Goal: Complete application form

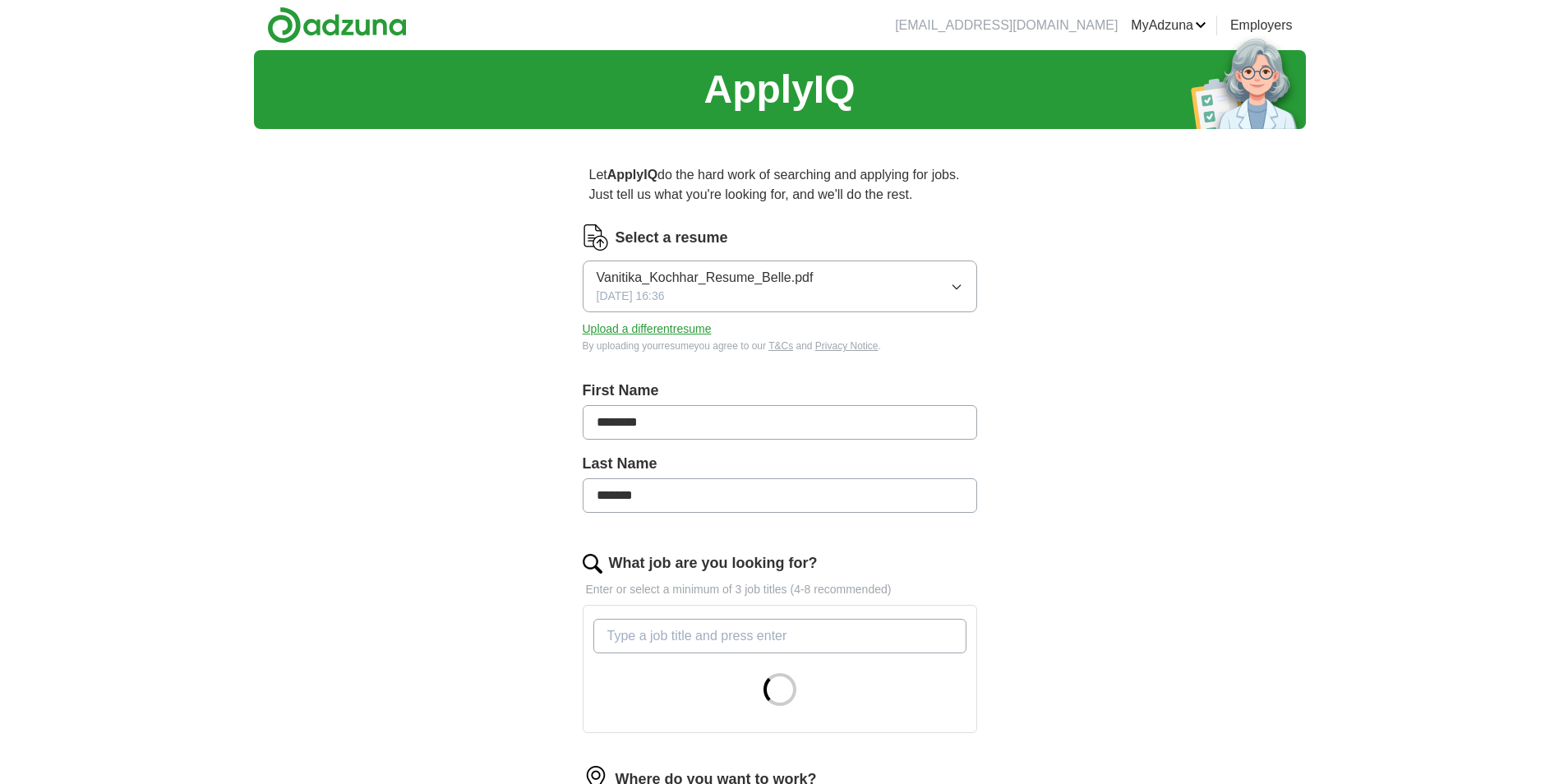
click at [655, 323] on button "Upload a different resume" at bounding box center [647, 329] width 129 height 17
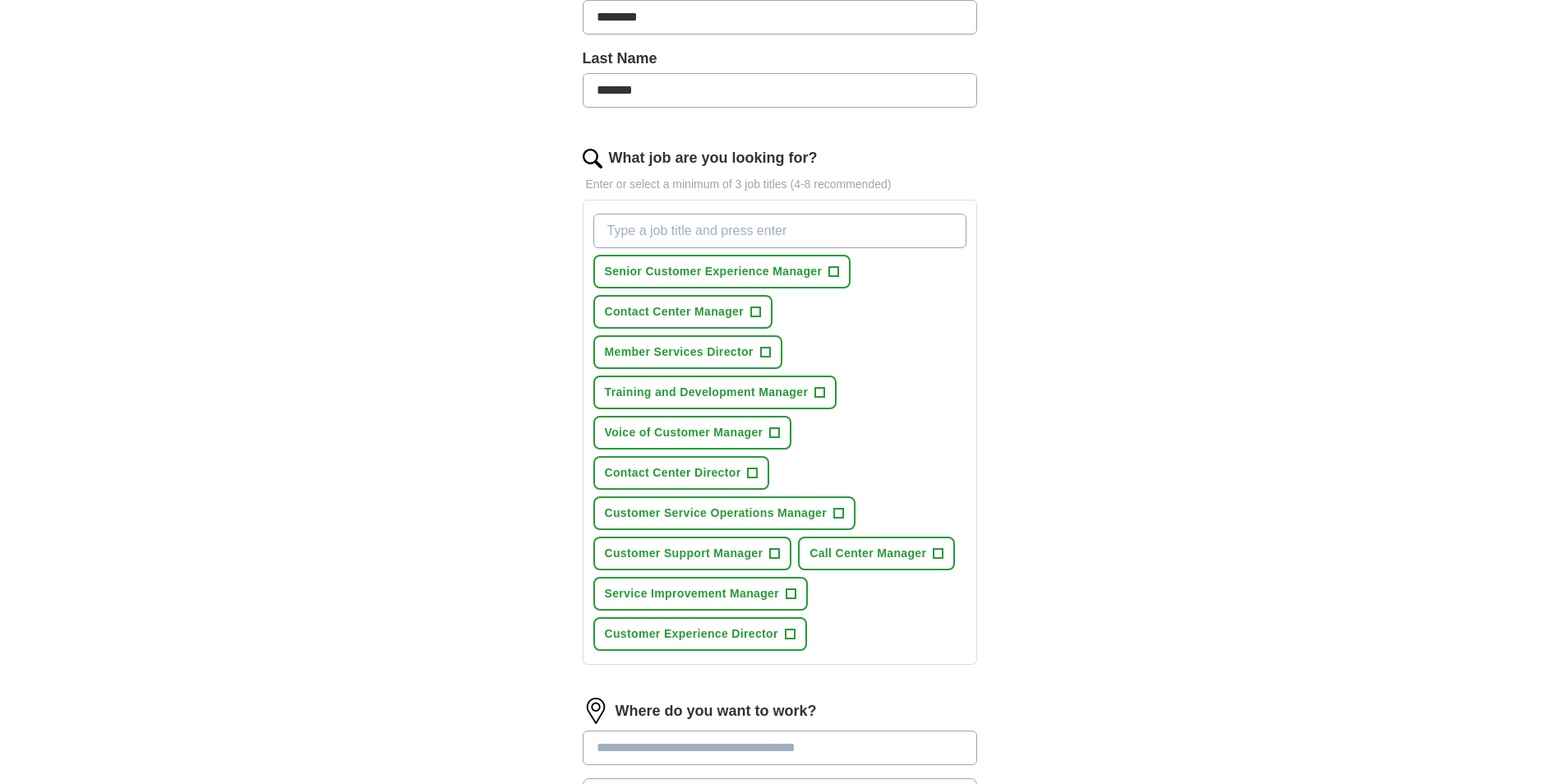
scroll to position [411, 0]
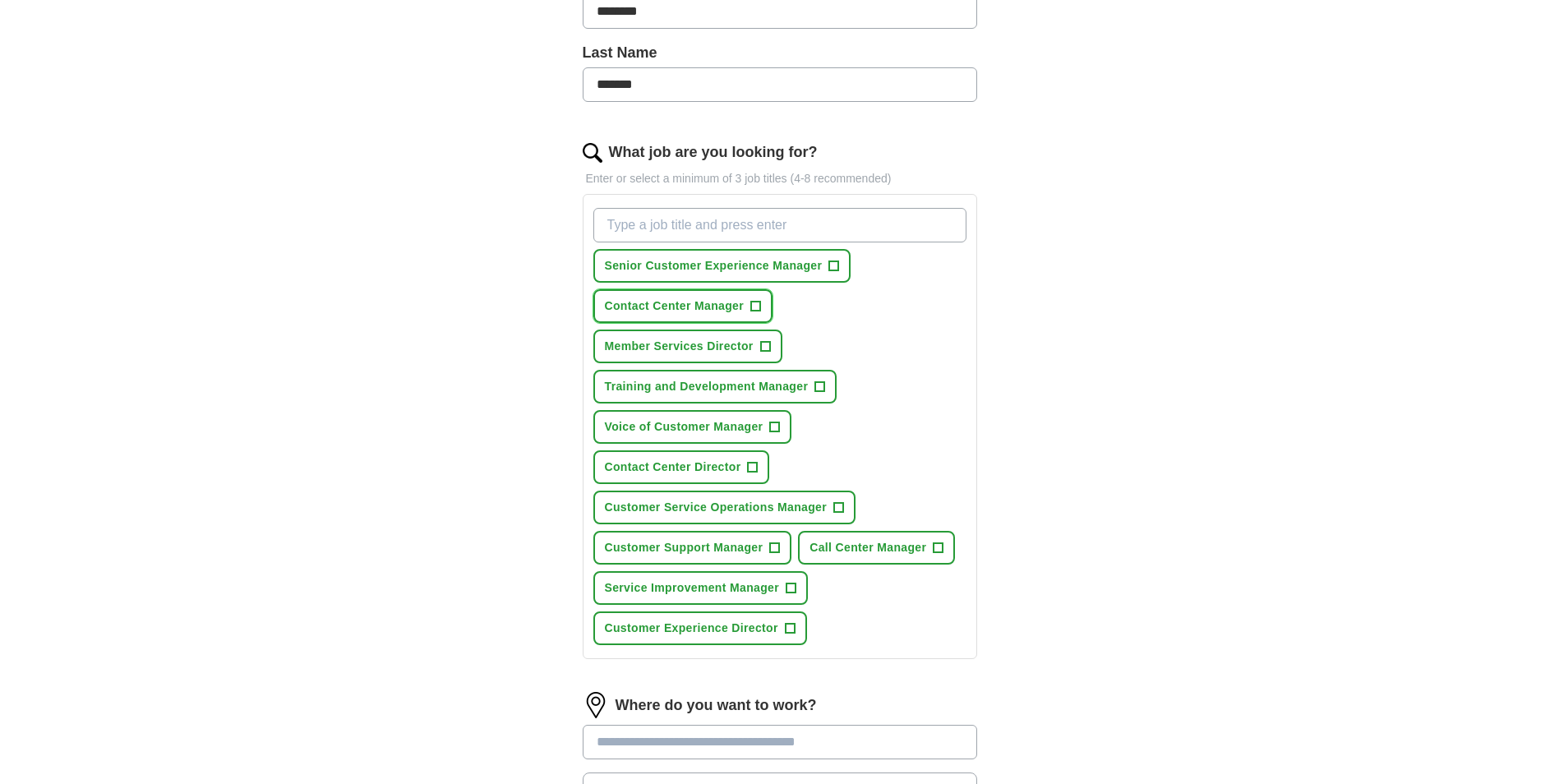
click at [755, 303] on span "+" at bounding box center [756, 307] width 10 height 13
click at [767, 344] on span "+" at bounding box center [766, 347] width 10 height 13
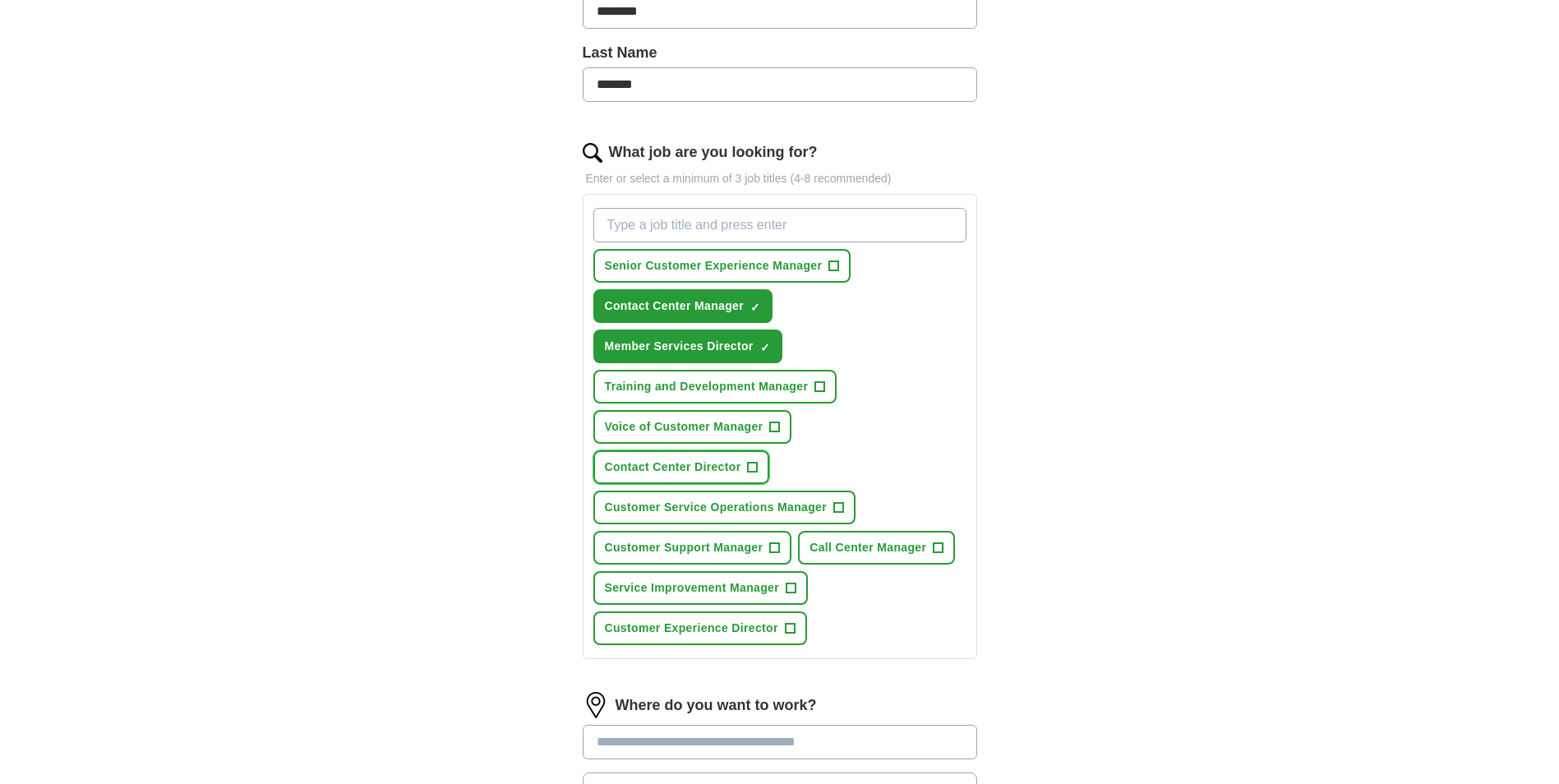
click at [755, 468] on span "+" at bounding box center [753, 468] width 10 height 13
click at [943, 545] on span "+" at bounding box center [939, 548] width 10 height 13
click at [778, 547] on span "+" at bounding box center [775, 548] width 10 height 13
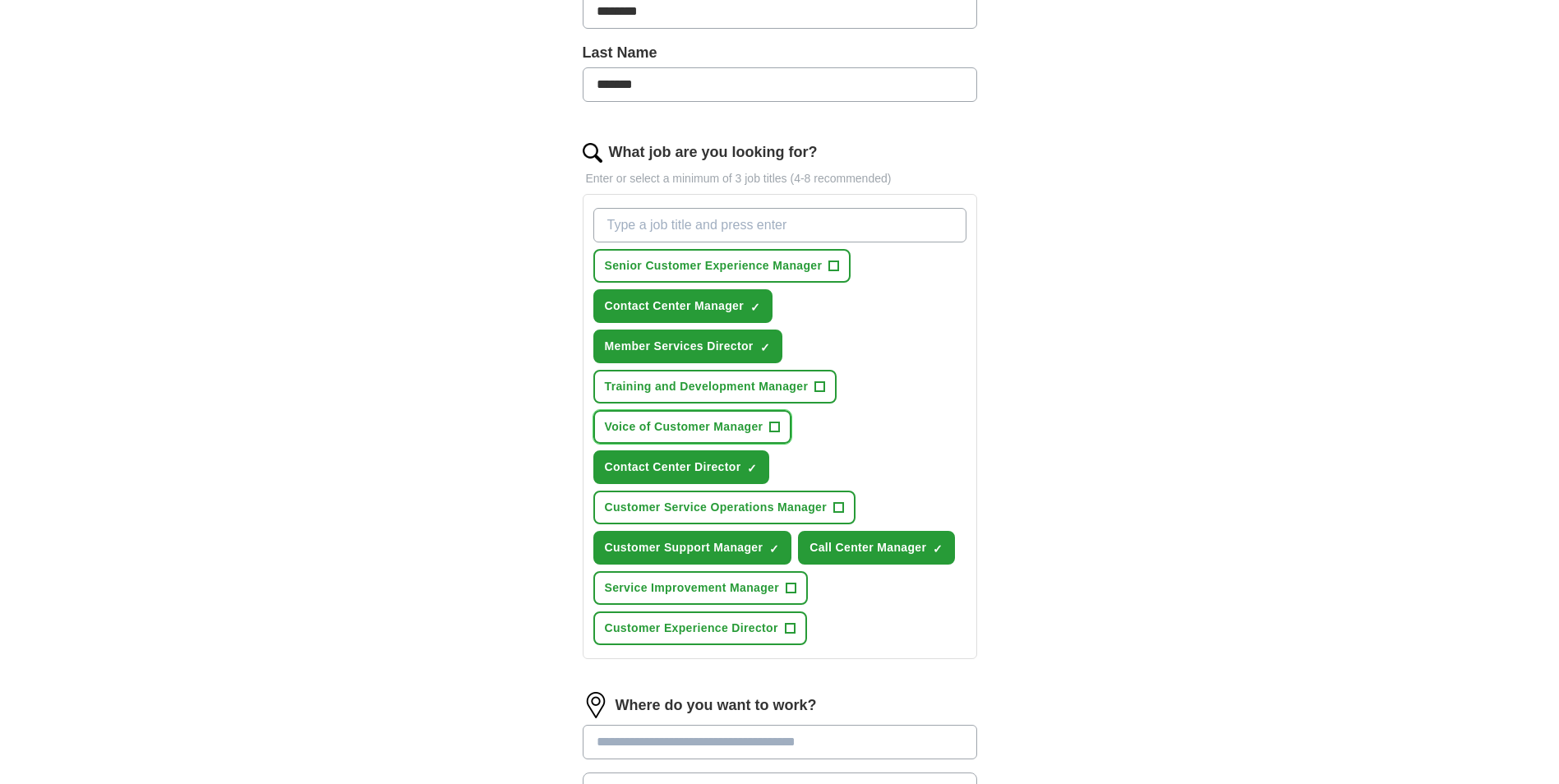
click at [778, 426] on span "+" at bounding box center [775, 427] width 10 height 13
click at [840, 509] on span "+" at bounding box center [840, 508] width 10 height 13
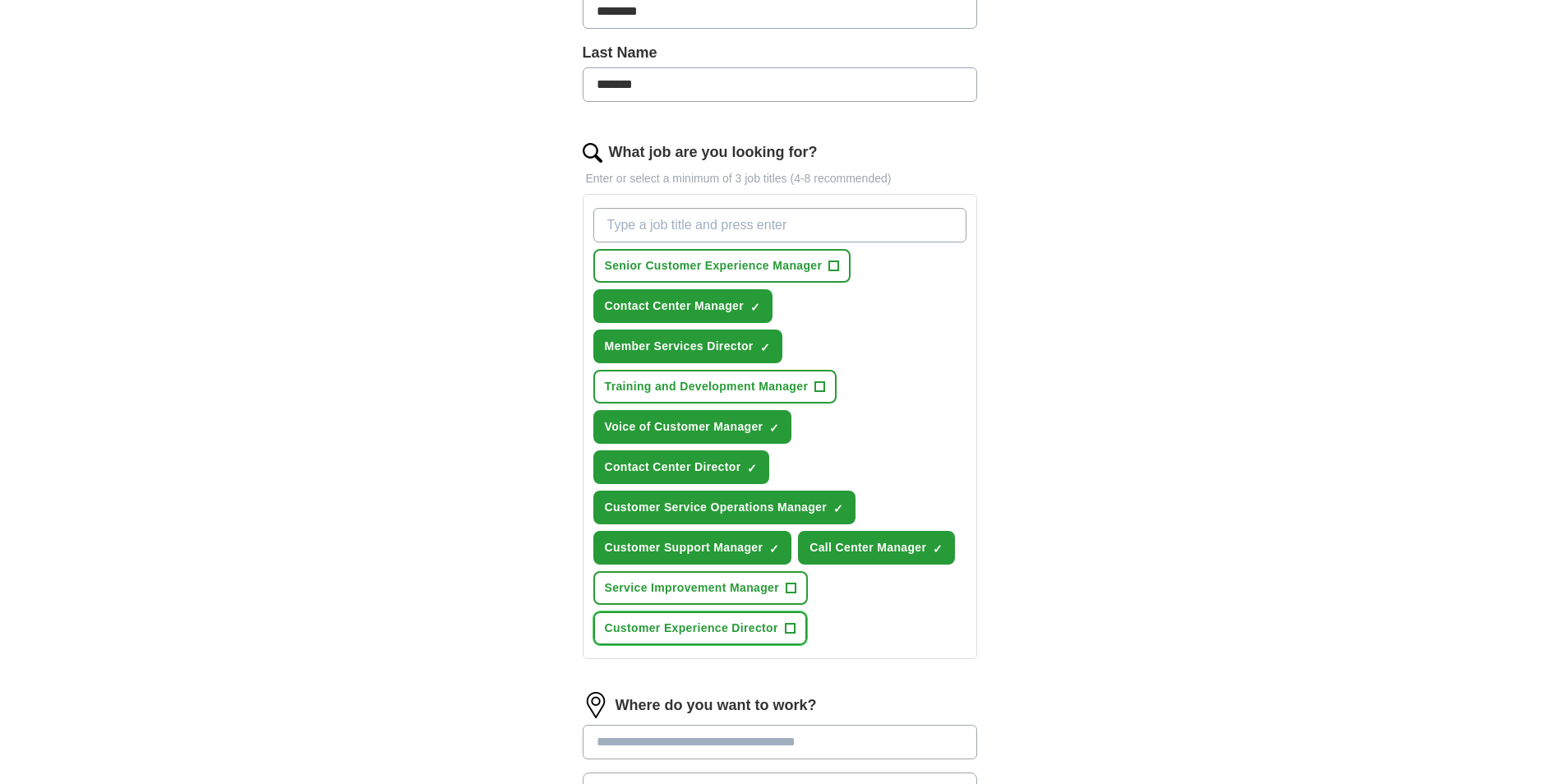
click at [788, 631] on span "+" at bounding box center [790, 629] width 10 height 13
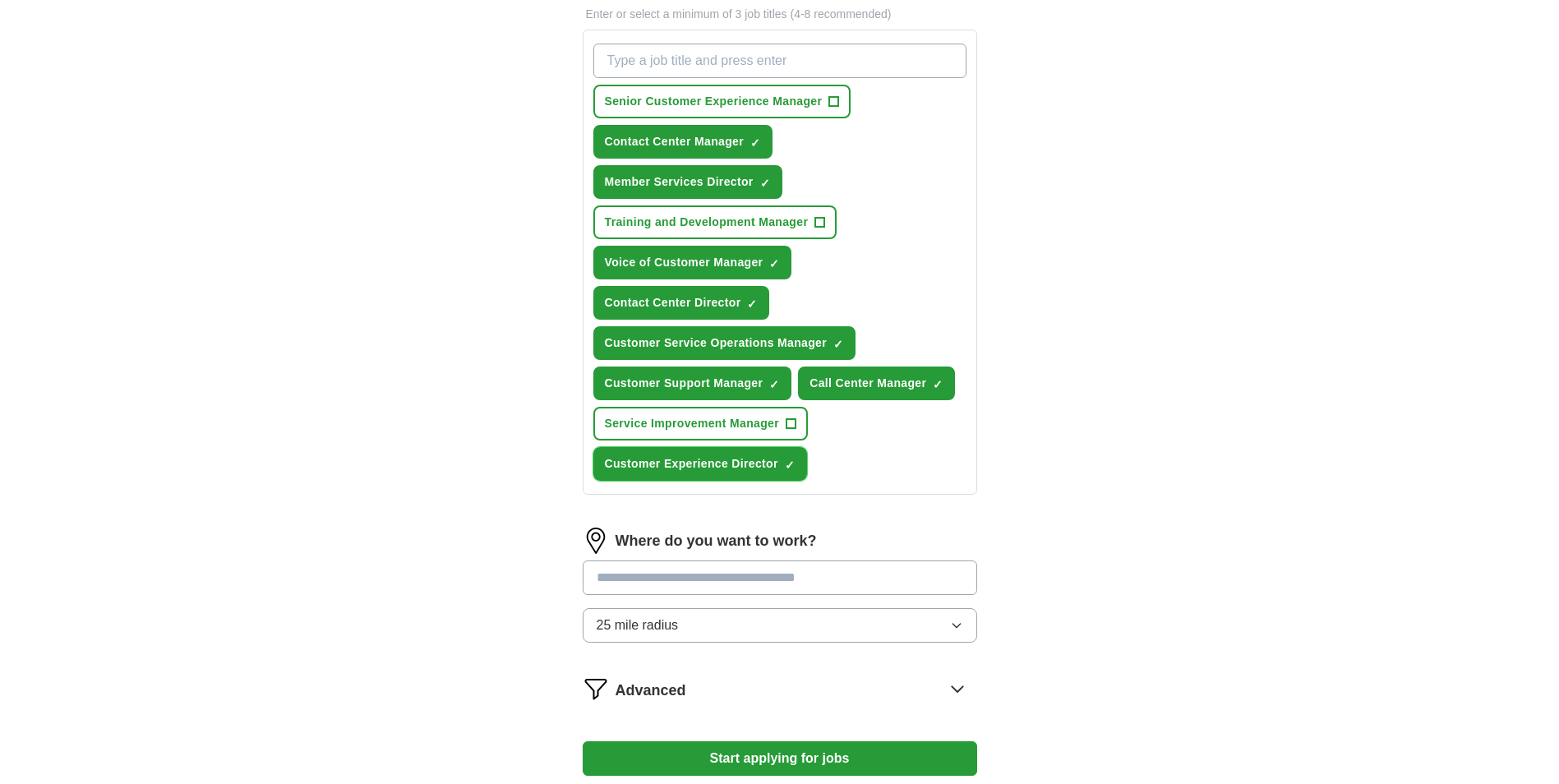
scroll to position [657, 0]
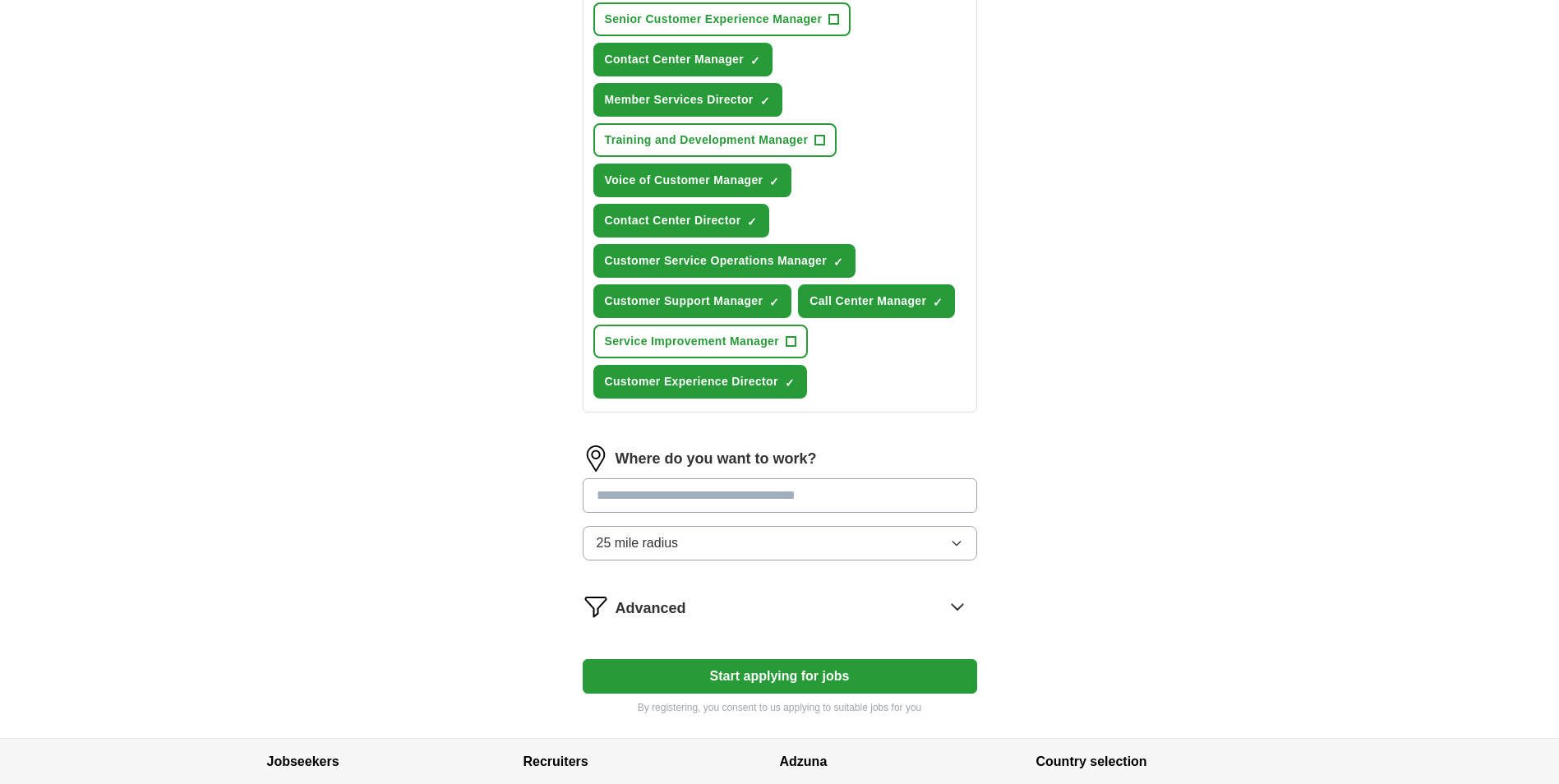
click at [885, 490] on input at bounding box center [780, 496] width 395 height 35
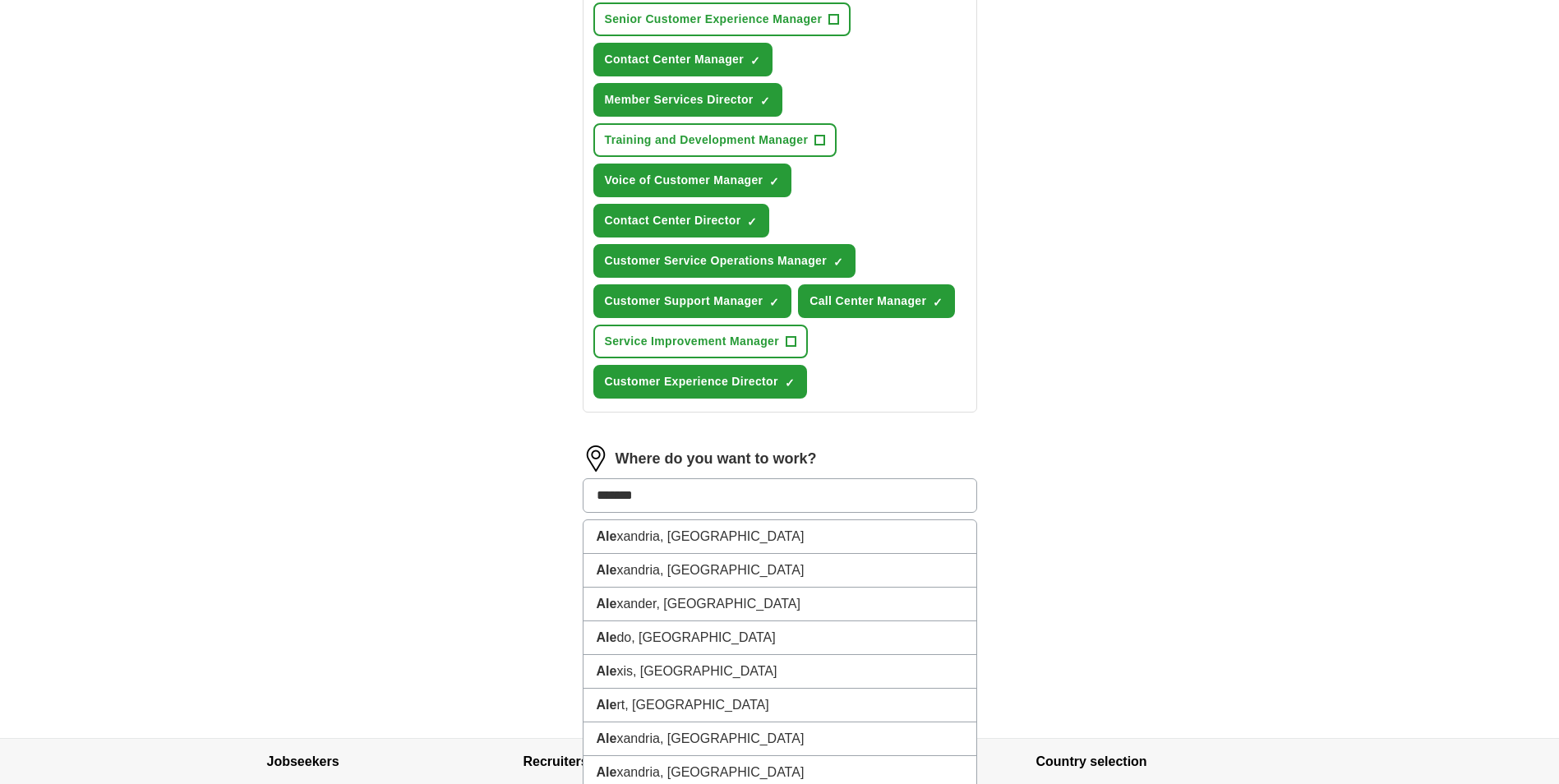
type input "********"
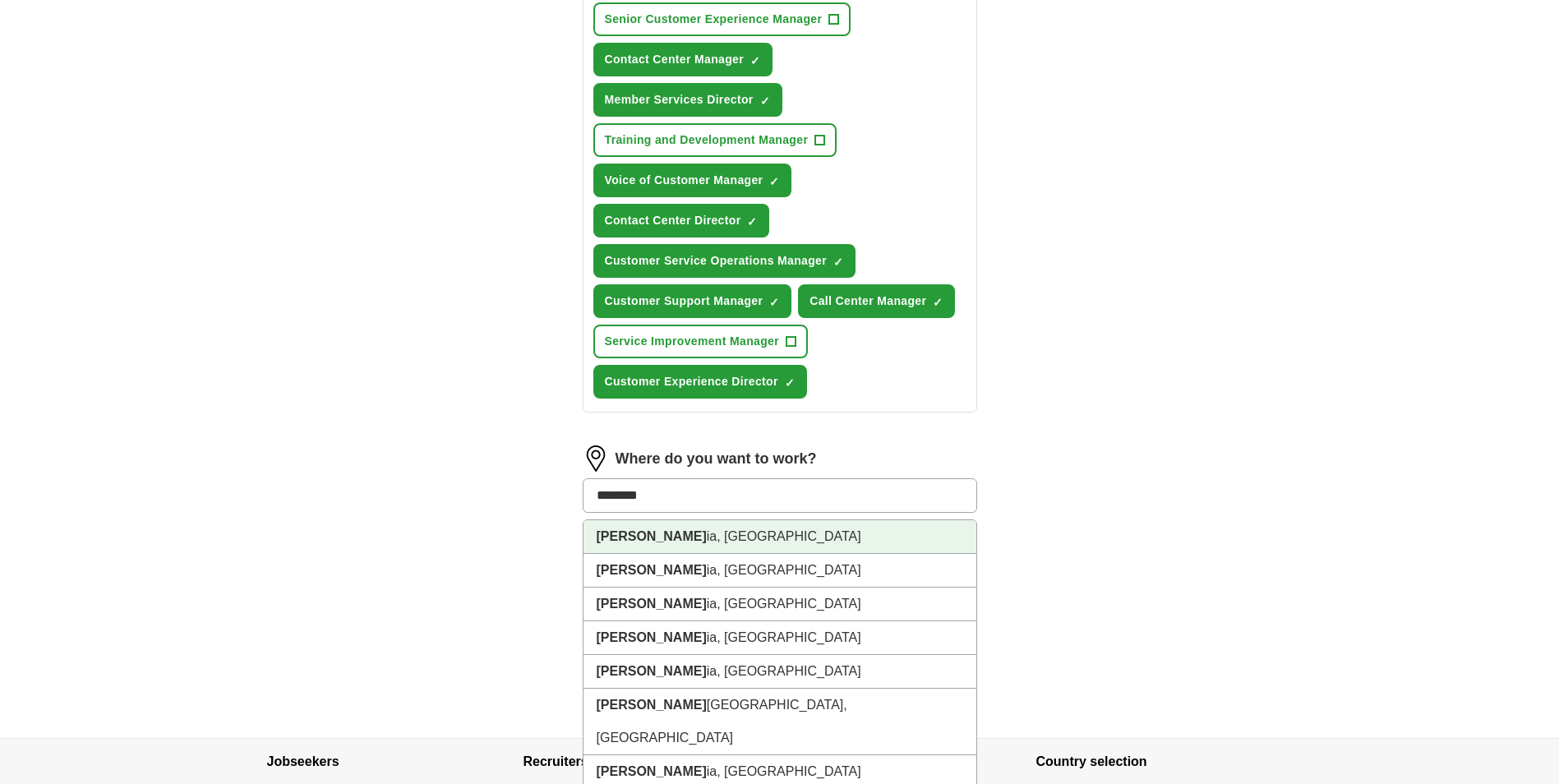
click at [756, 541] on li "[PERSON_NAME], [GEOGRAPHIC_DATA]" at bounding box center [780, 537] width 393 height 34
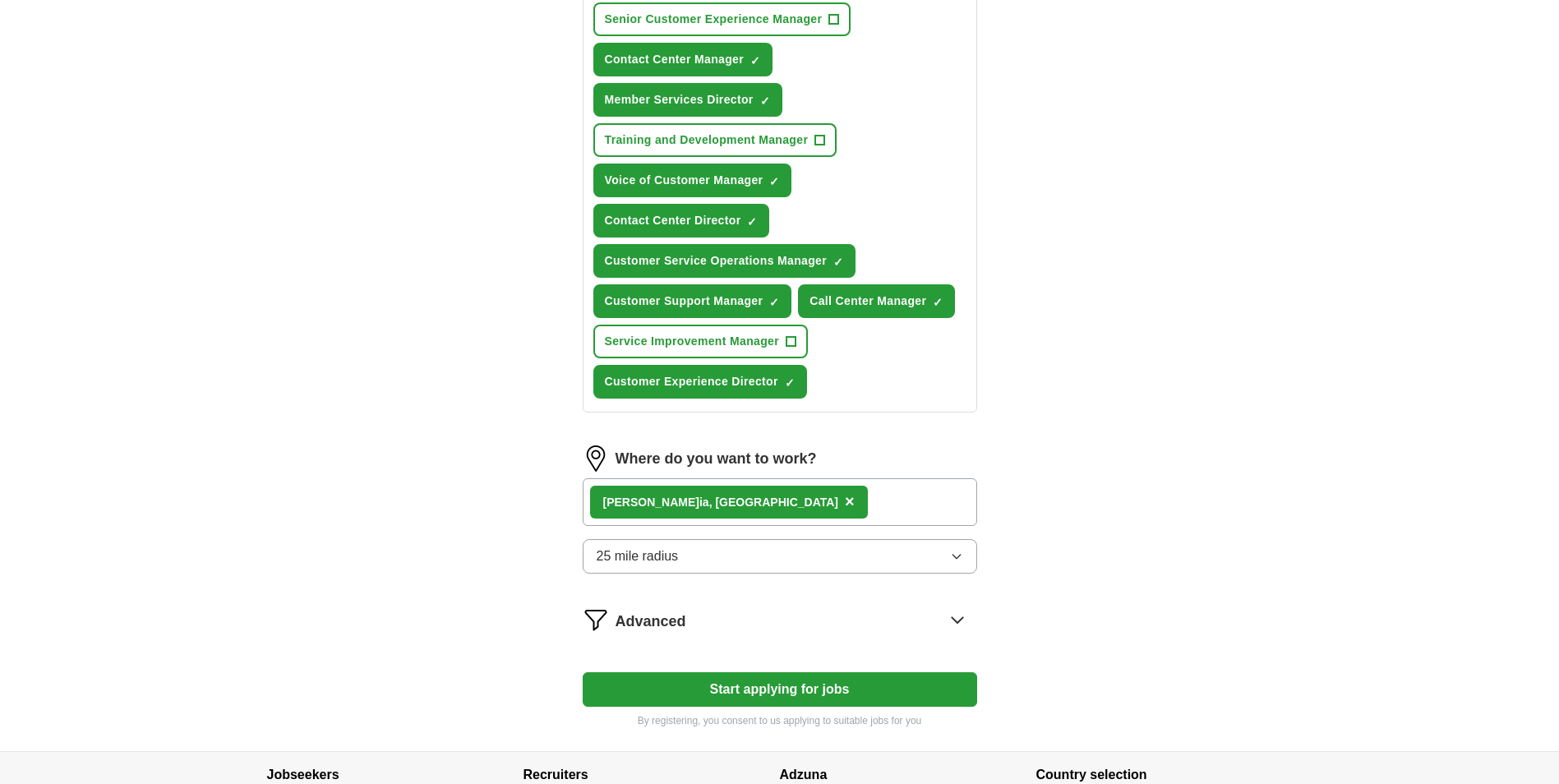
click at [791, 501] on div "[PERSON_NAME], [GEOGRAPHIC_DATA] ×" at bounding box center [780, 502] width 395 height 48
click at [823, 505] on div "[PERSON_NAME], [GEOGRAPHIC_DATA] ×" at bounding box center [780, 502] width 395 height 48
click at [790, 508] on div "[PERSON_NAME], [GEOGRAPHIC_DATA] ×" at bounding box center [780, 502] width 395 height 48
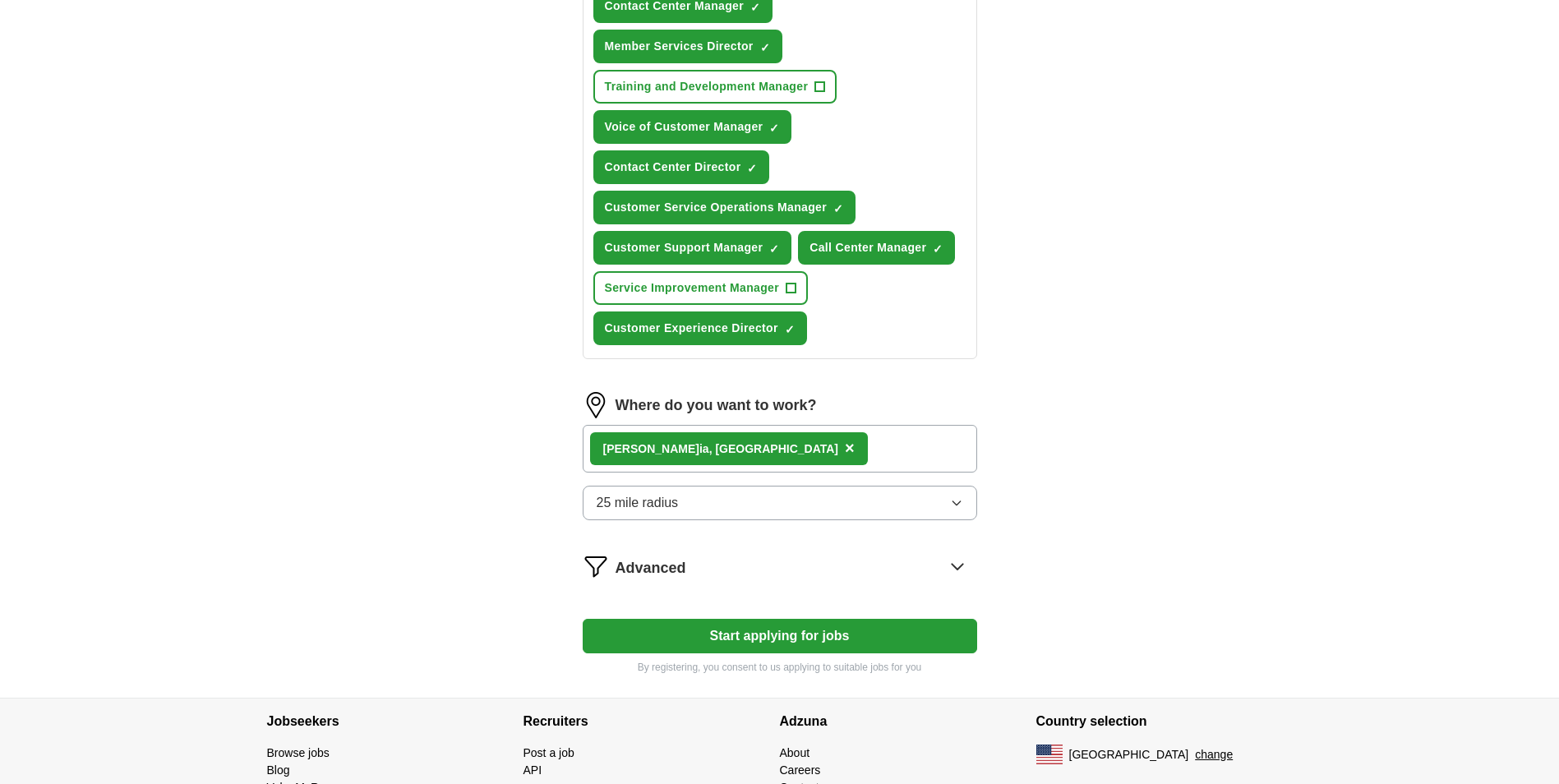
scroll to position [740, 0]
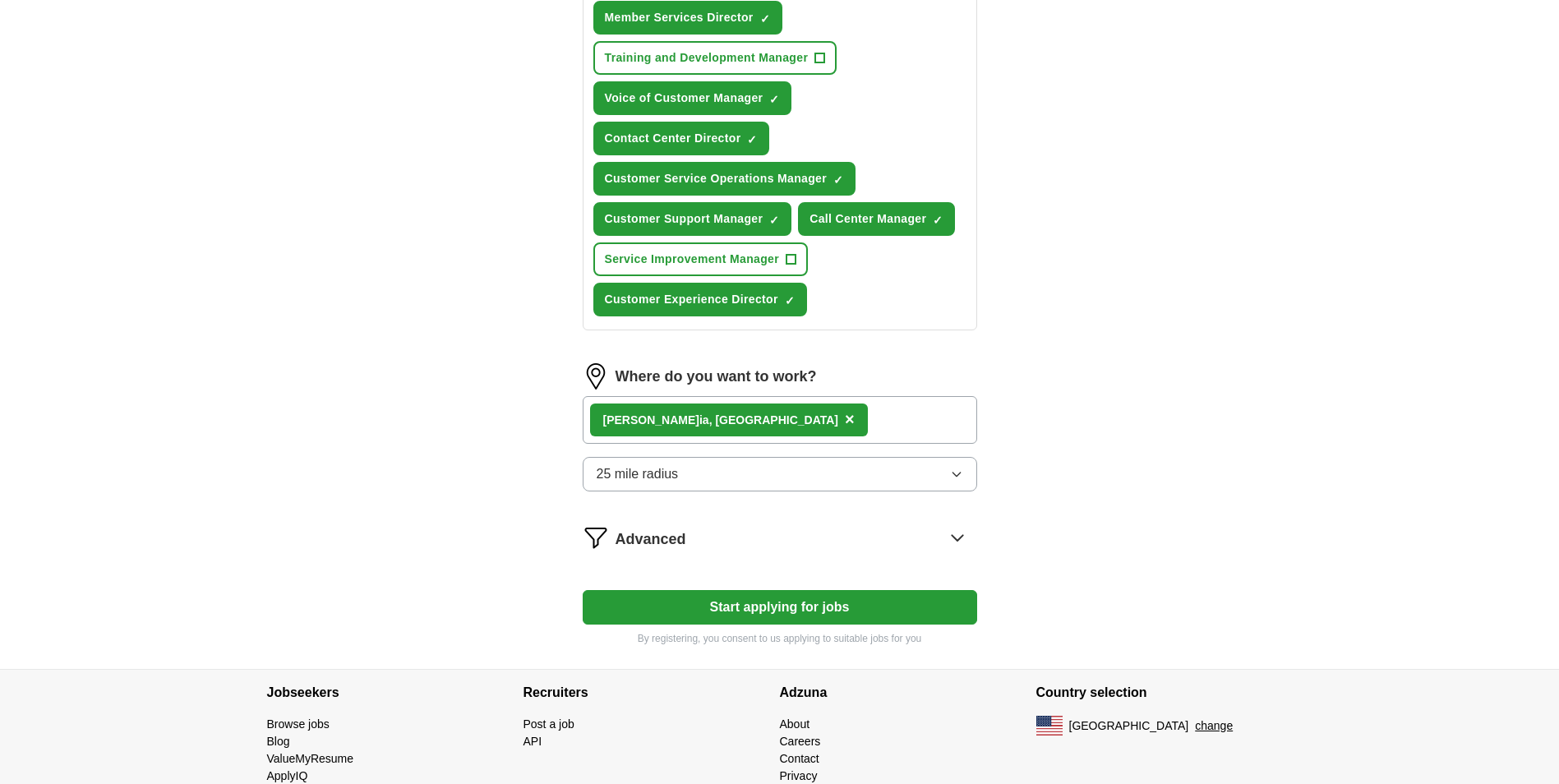
click at [963, 532] on icon at bounding box center [958, 537] width 26 height 26
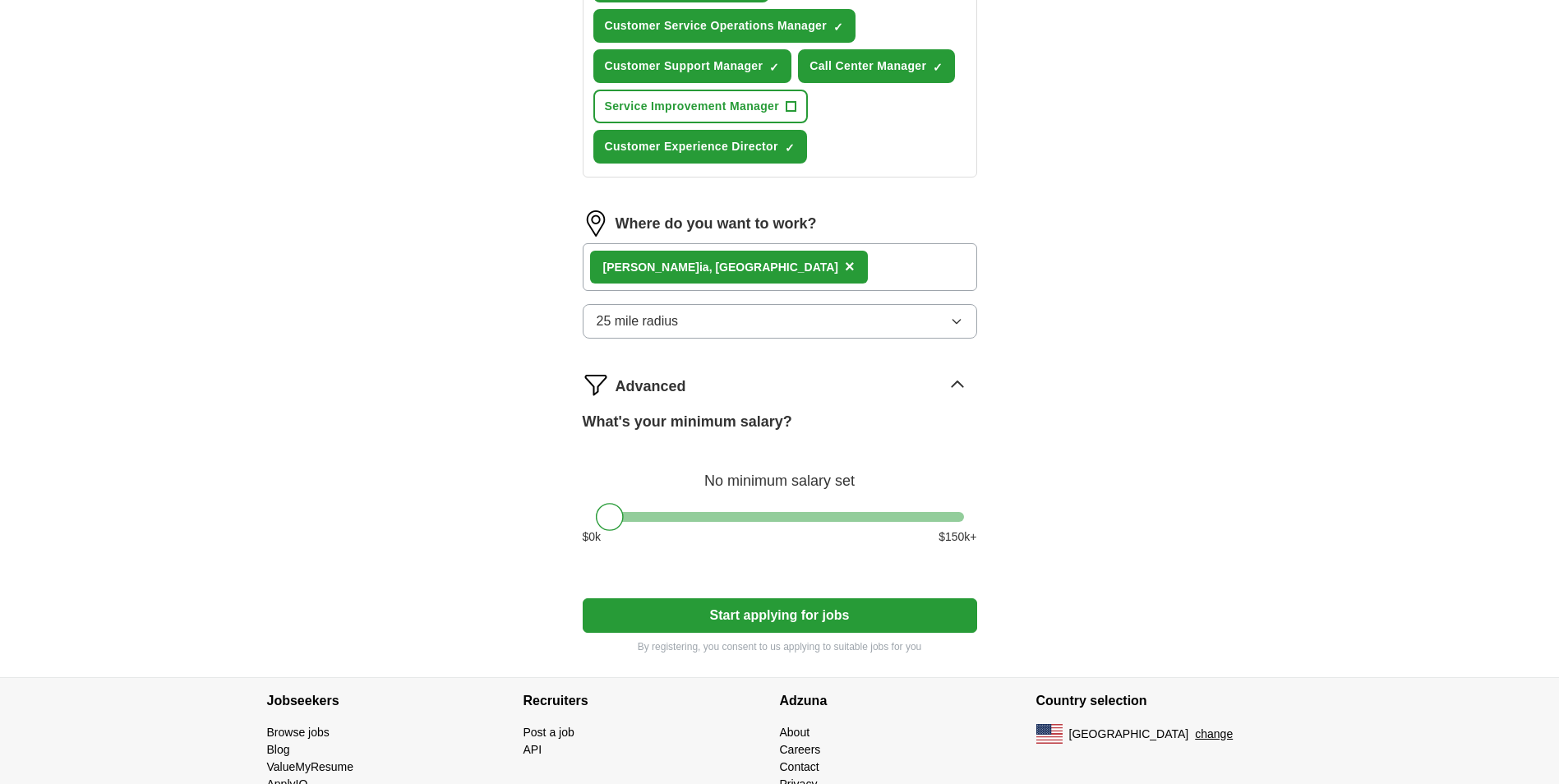
scroll to position [904, 0]
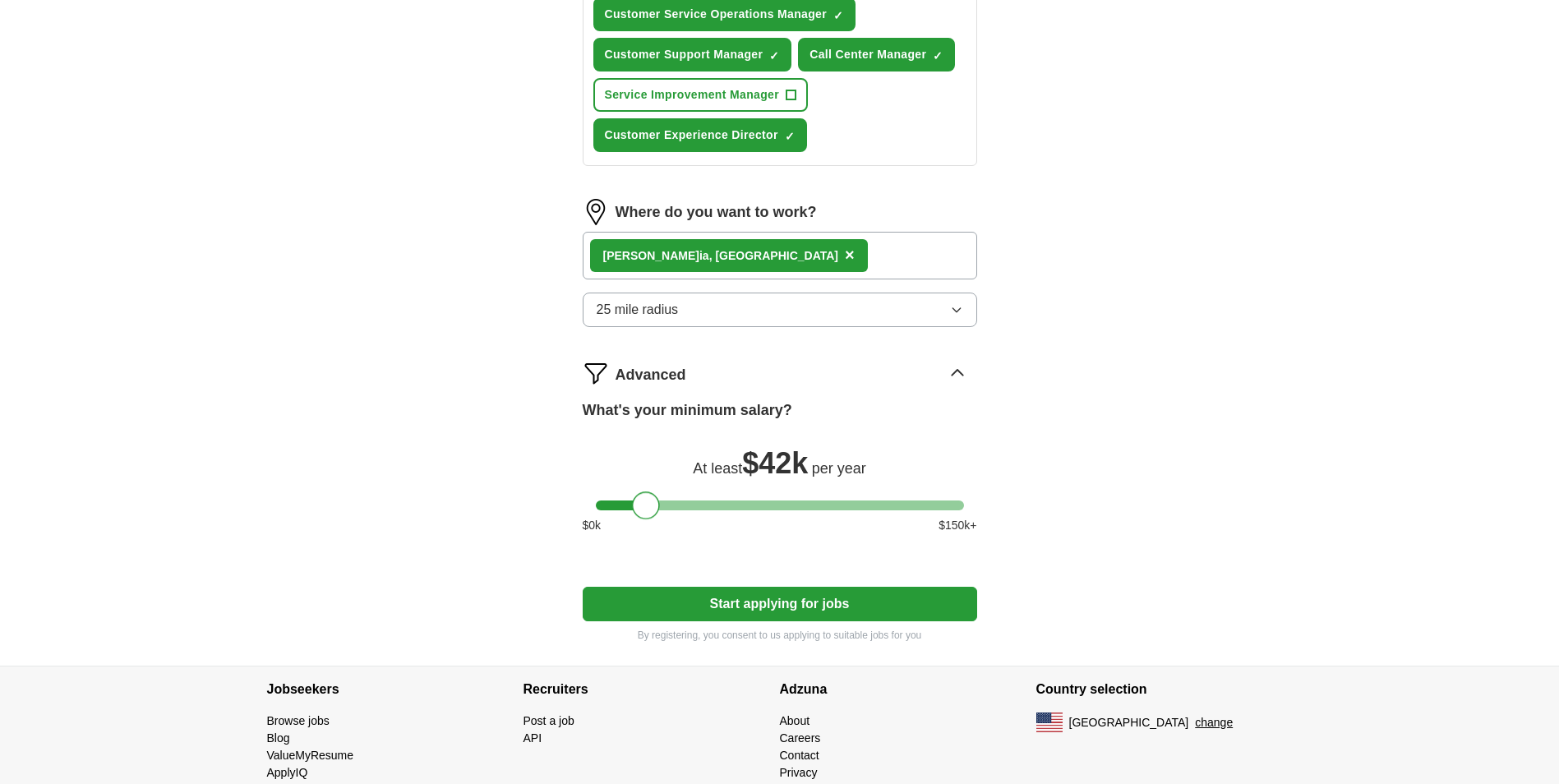
drag, startPoint x: 619, startPoint y: 502, endPoint x: 682, endPoint y: 503, distance: 63.0
click at [660, 501] on div at bounding box center [646, 505] width 28 height 28
click at [678, 503] on div at bounding box center [780, 505] width 368 height 10
drag, startPoint x: 682, startPoint y: 503, endPoint x: 742, endPoint y: 502, distance: 60.0
click at [742, 502] on div at bounding box center [780, 505] width 368 height 10
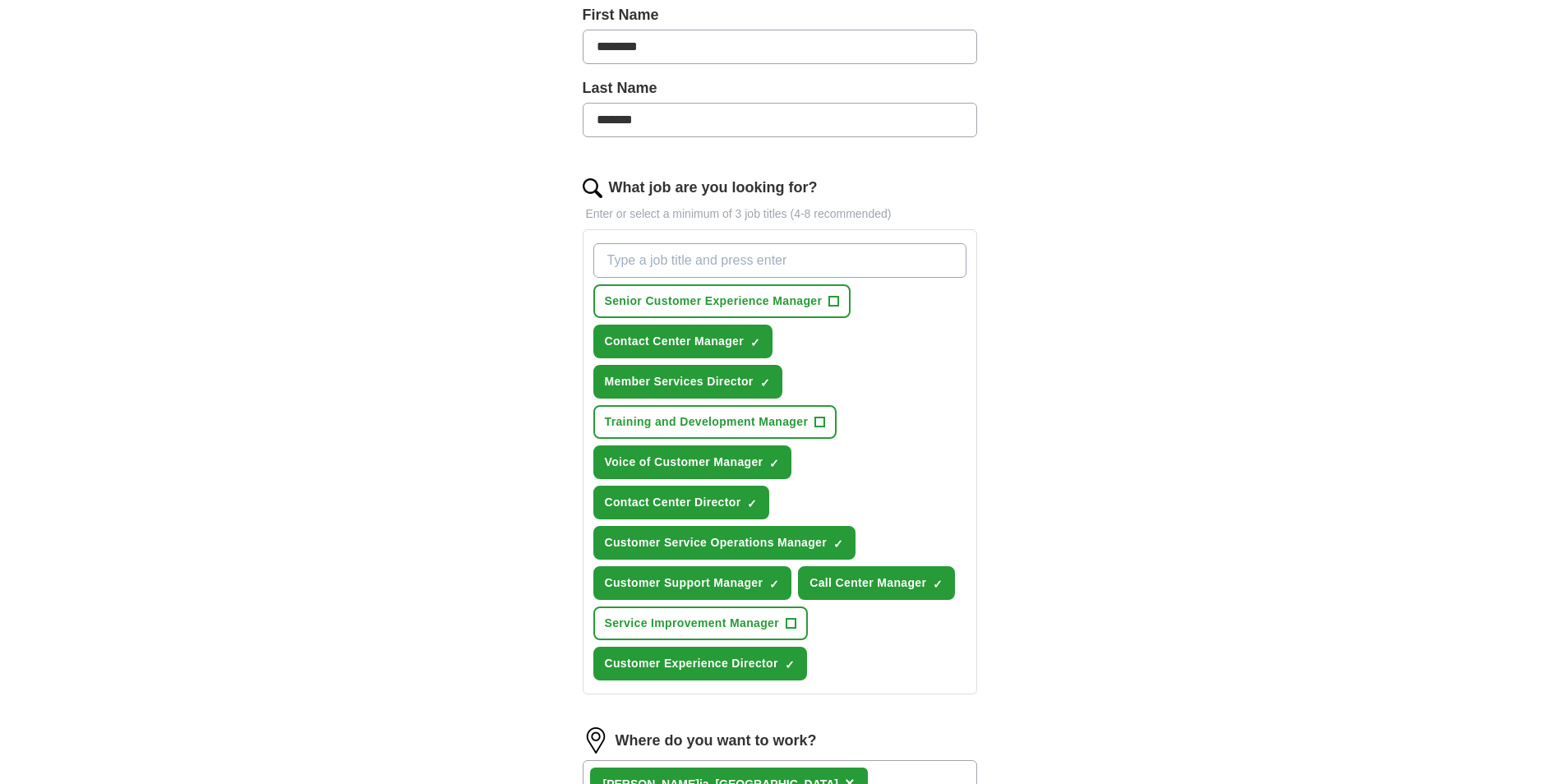
scroll to position [623, 0]
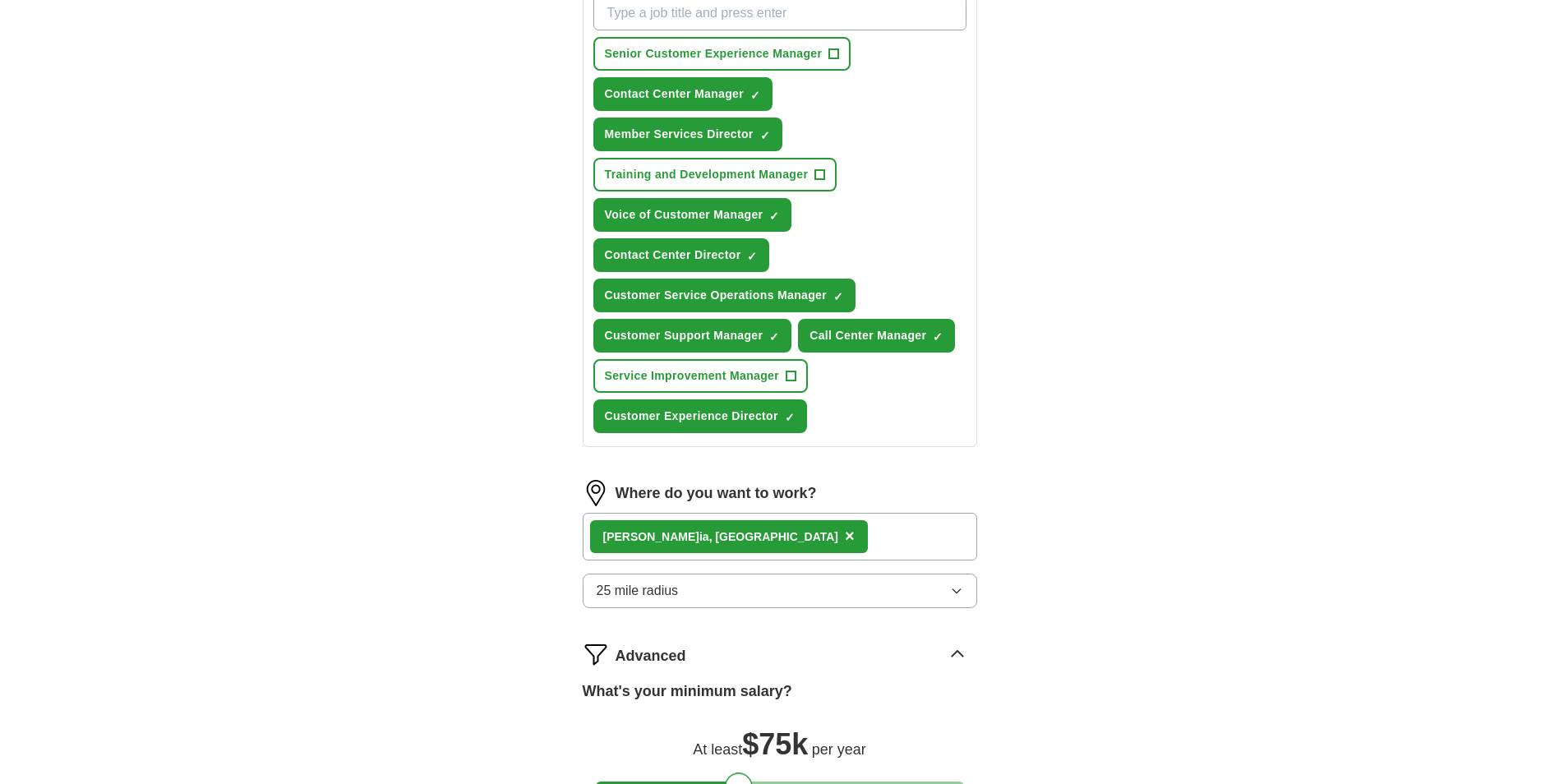
click at [767, 526] on div "[PERSON_NAME], [GEOGRAPHIC_DATA] ×" at bounding box center [780, 537] width 395 height 48
click at [754, 533] on div "[PERSON_NAME], [GEOGRAPHIC_DATA] ×" at bounding box center [780, 537] width 395 height 48
click at [736, 540] on div "[PERSON_NAME], [GEOGRAPHIC_DATA] ×" at bounding box center [780, 537] width 395 height 48
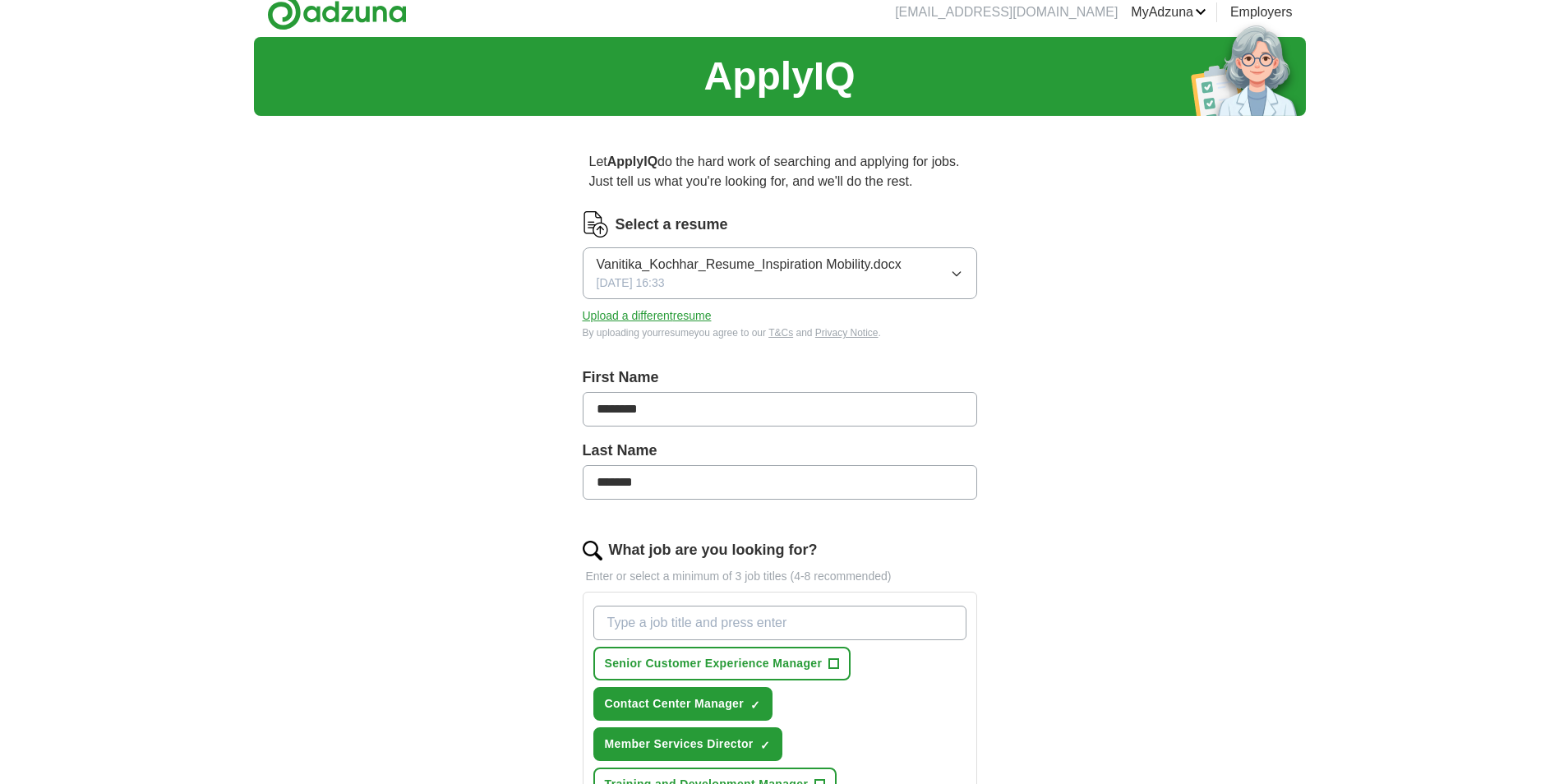
scroll to position [0, 0]
